Goal: Download file/media

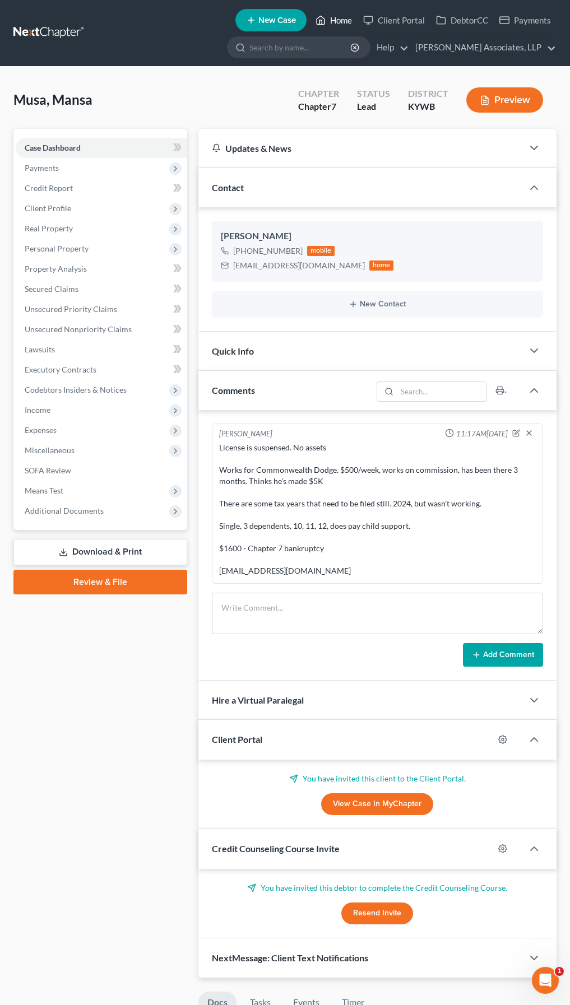
click at [332, 23] on link "Home" at bounding box center [334, 20] width 48 height 20
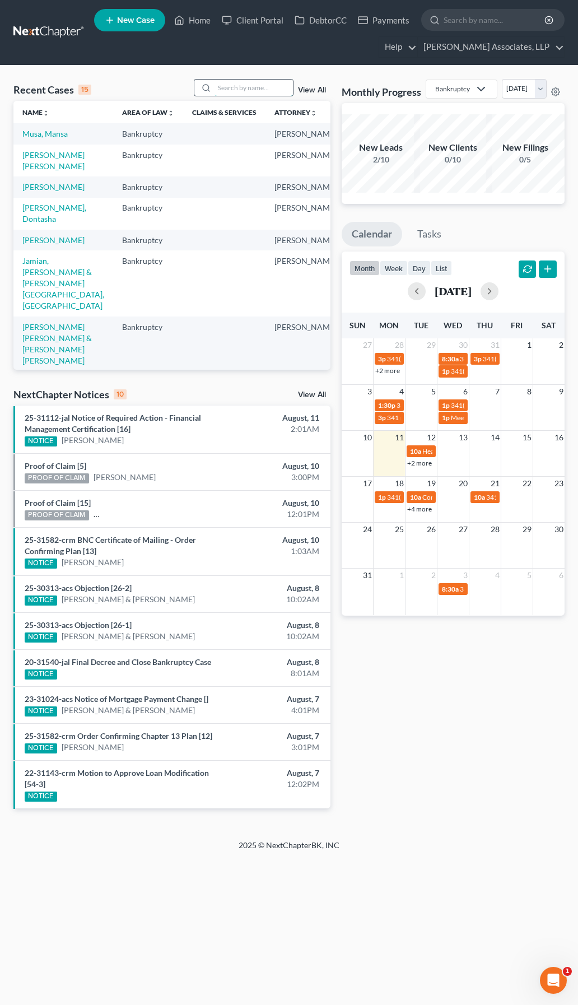
drag, startPoint x: 259, startPoint y: 87, endPoint x: 272, endPoint y: 91, distance: 13.3
click at [259, 87] on input "search" at bounding box center [254, 88] width 78 height 16
type input "[PERSON_NAME]"
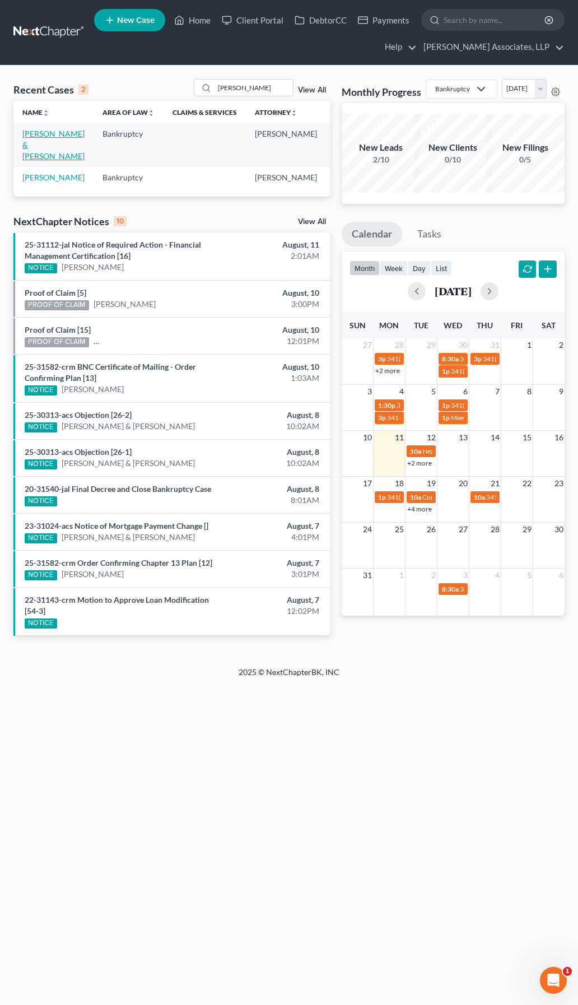
click at [29, 148] on link "[PERSON_NAME] & [PERSON_NAME]" at bounding box center [53, 145] width 62 height 32
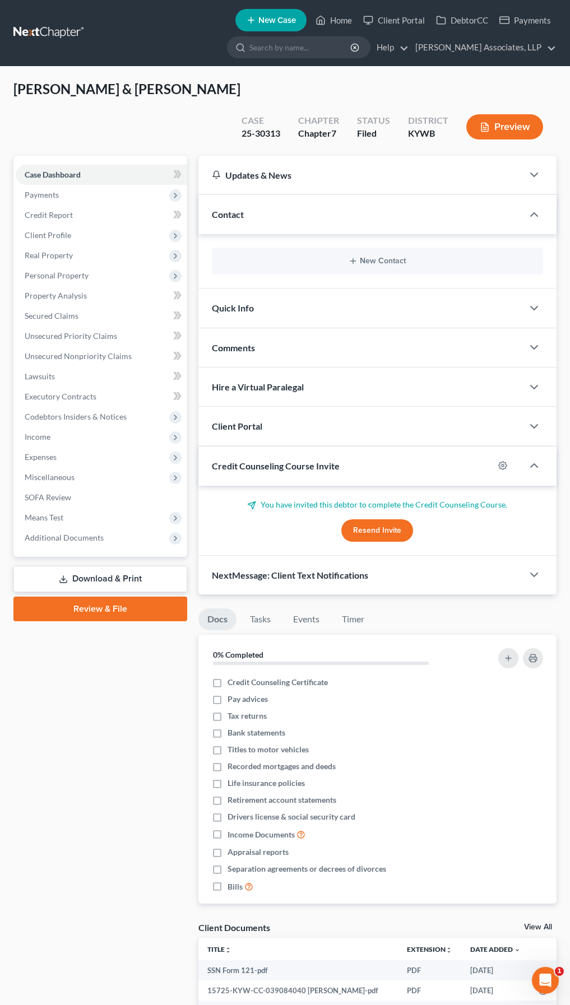
click at [151, 566] on link "Download & Print" at bounding box center [100, 579] width 174 height 26
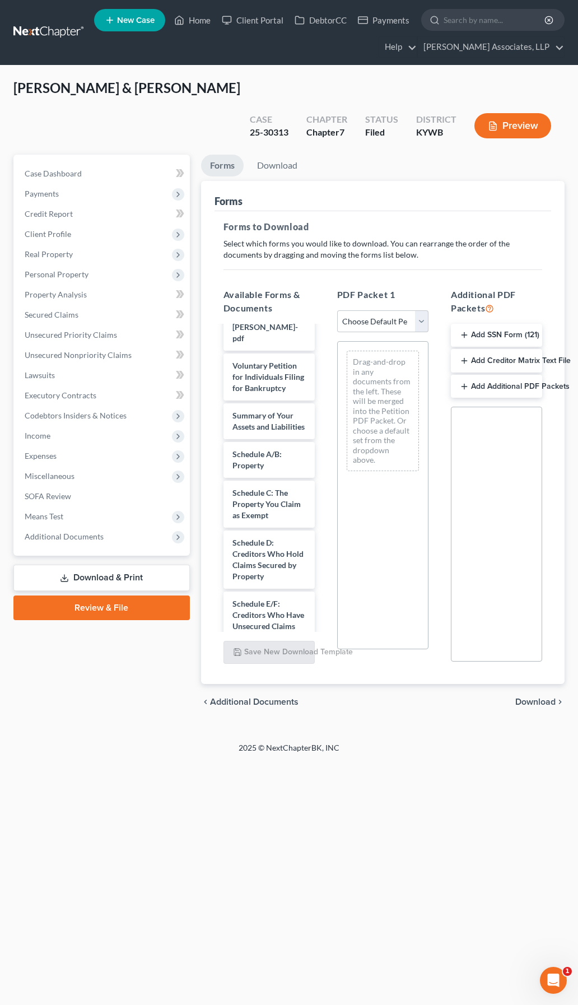
scroll to position [504, 0]
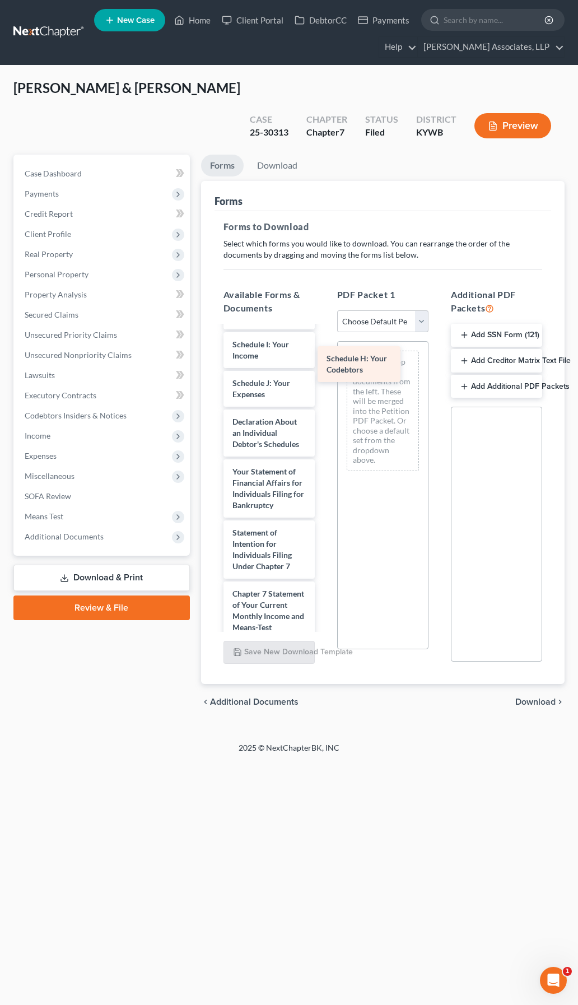
drag, startPoint x: 275, startPoint y: 368, endPoint x: 414, endPoint y: 364, distance: 139.0
click at [324, 364] on div "Schedule H: Your Codebtors SSN Form 121-pdf 15725-KYW-CC-039084040 [PERSON_NAME…" at bounding box center [269, 325] width 109 height 1006
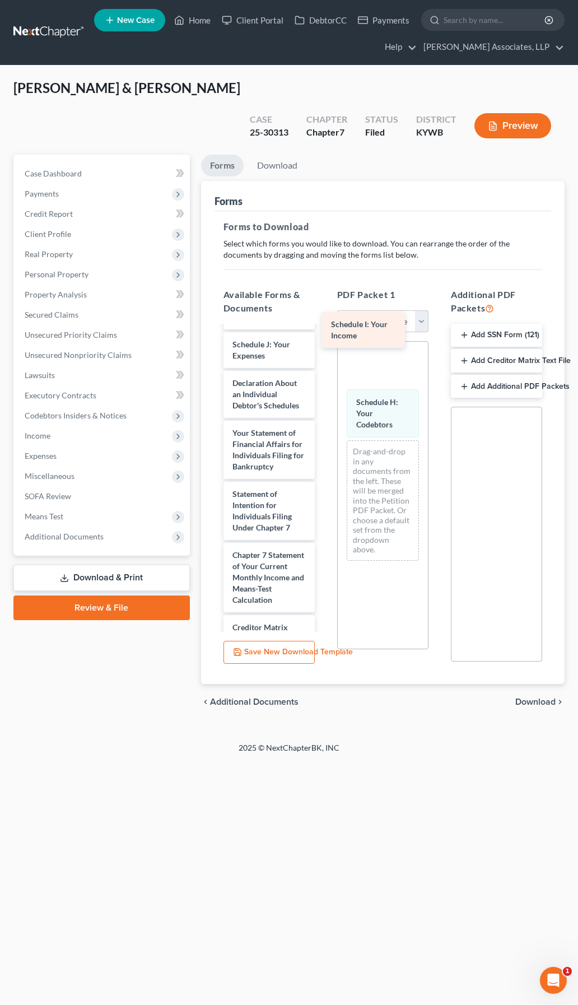
drag, startPoint x: 283, startPoint y: 369, endPoint x: 388, endPoint y: 330, distance: 112.4
click at [324, 328] on div "Schedule I: Your Income SSN Form 121-pdf 15725-KYW-CC-039084040 [PERSON_NAME]-p…" at bounding box center [269, 305] width 109 height 967
click at [545, 698] on span "Download" at bounding box center [536, 702] width 40 height 9
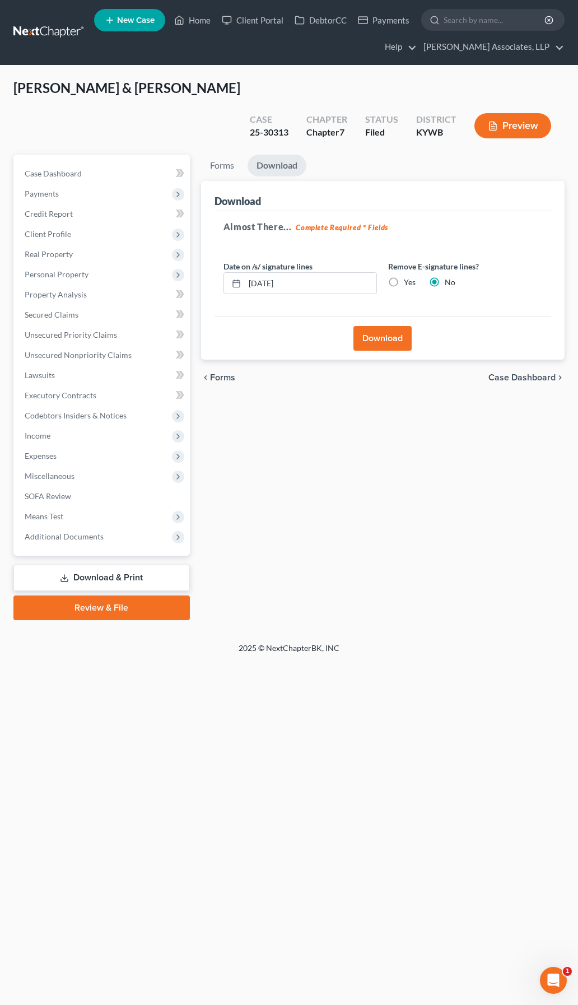
click at [394, 326] on button "Download" at bounding box center [383, 338] width 58 height 25
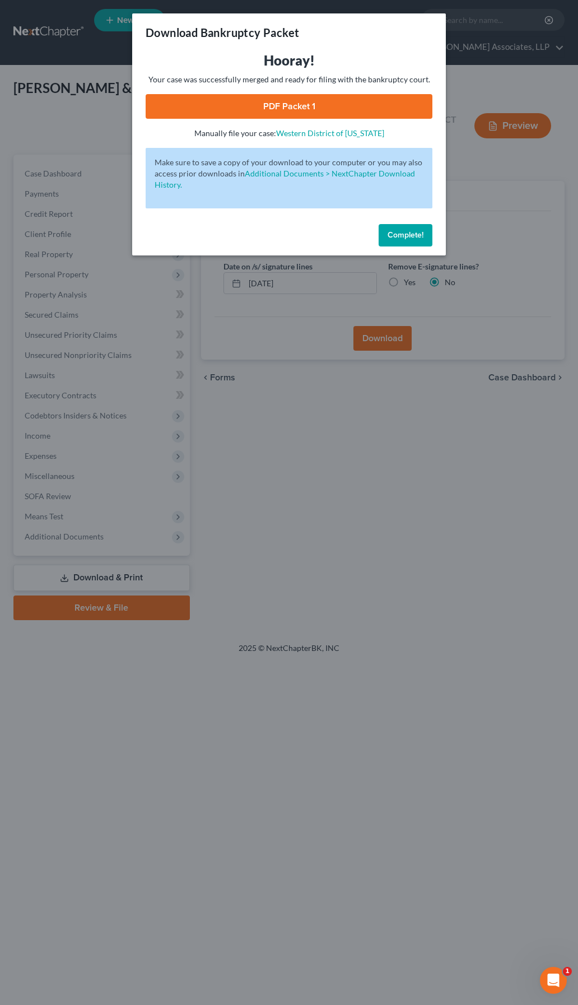
click at [294, 101] on link "PDF Packet 1" at bounding box center [289, 106] width 287 height 25
